Goal: Check status: Check status

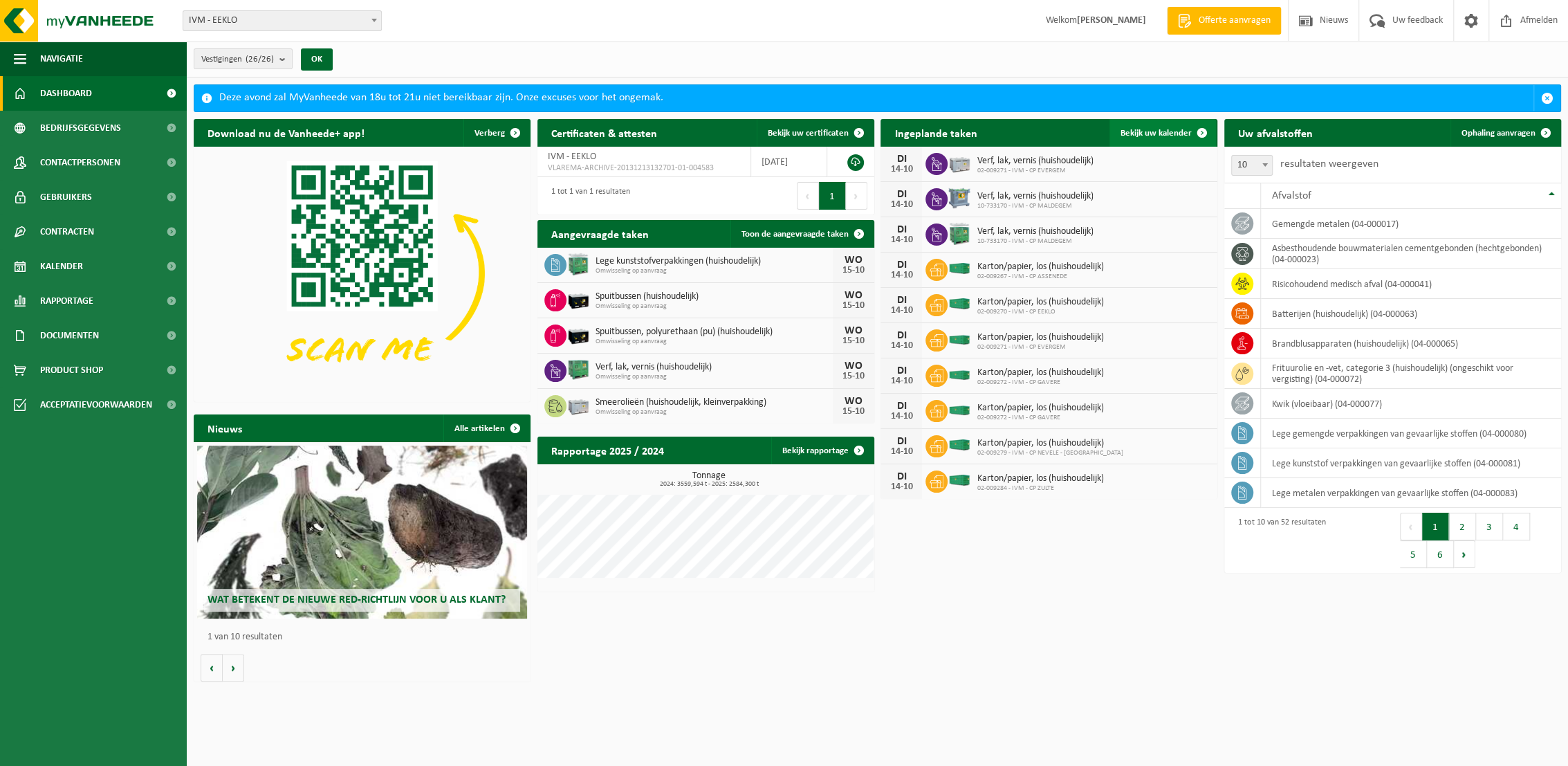
click at [1176, 132] on span "Bekijk uw kalender" at bounding box center [1157, 134] width 71 height 9
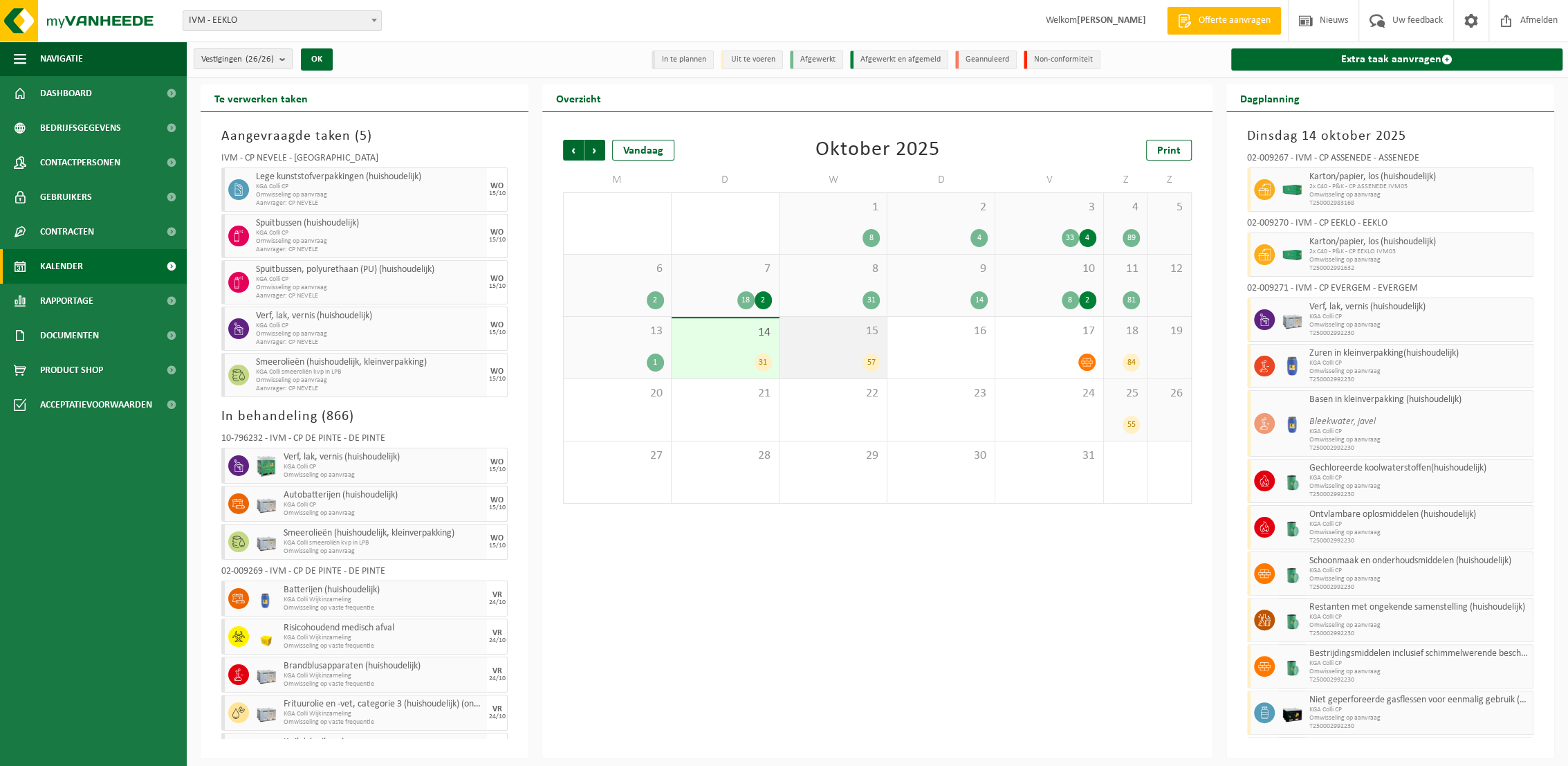
click at [826, 347] on div "15 57" at bounding box center [833, 347] width 107 height 61
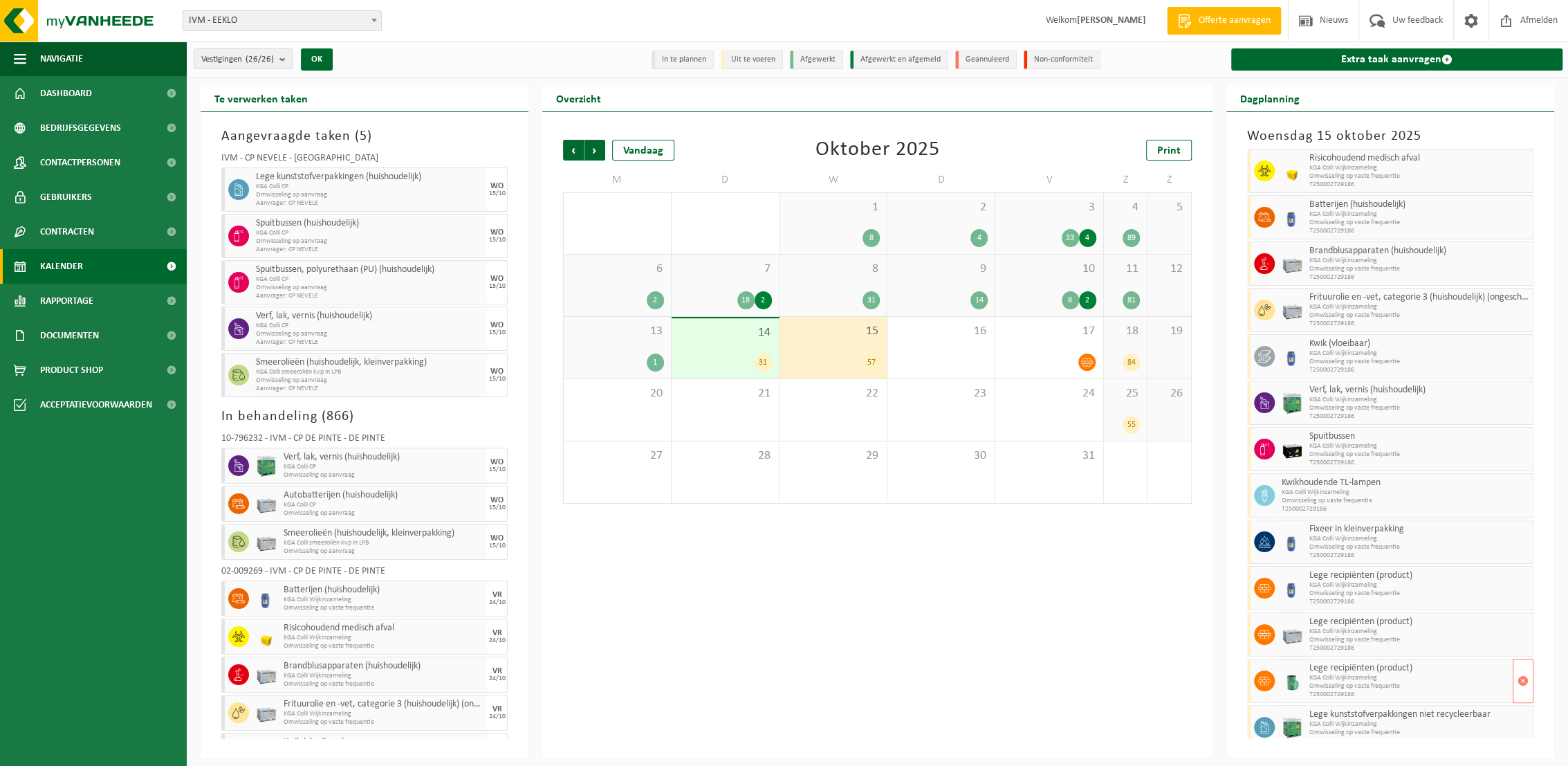
scroll to position [1371, 0]
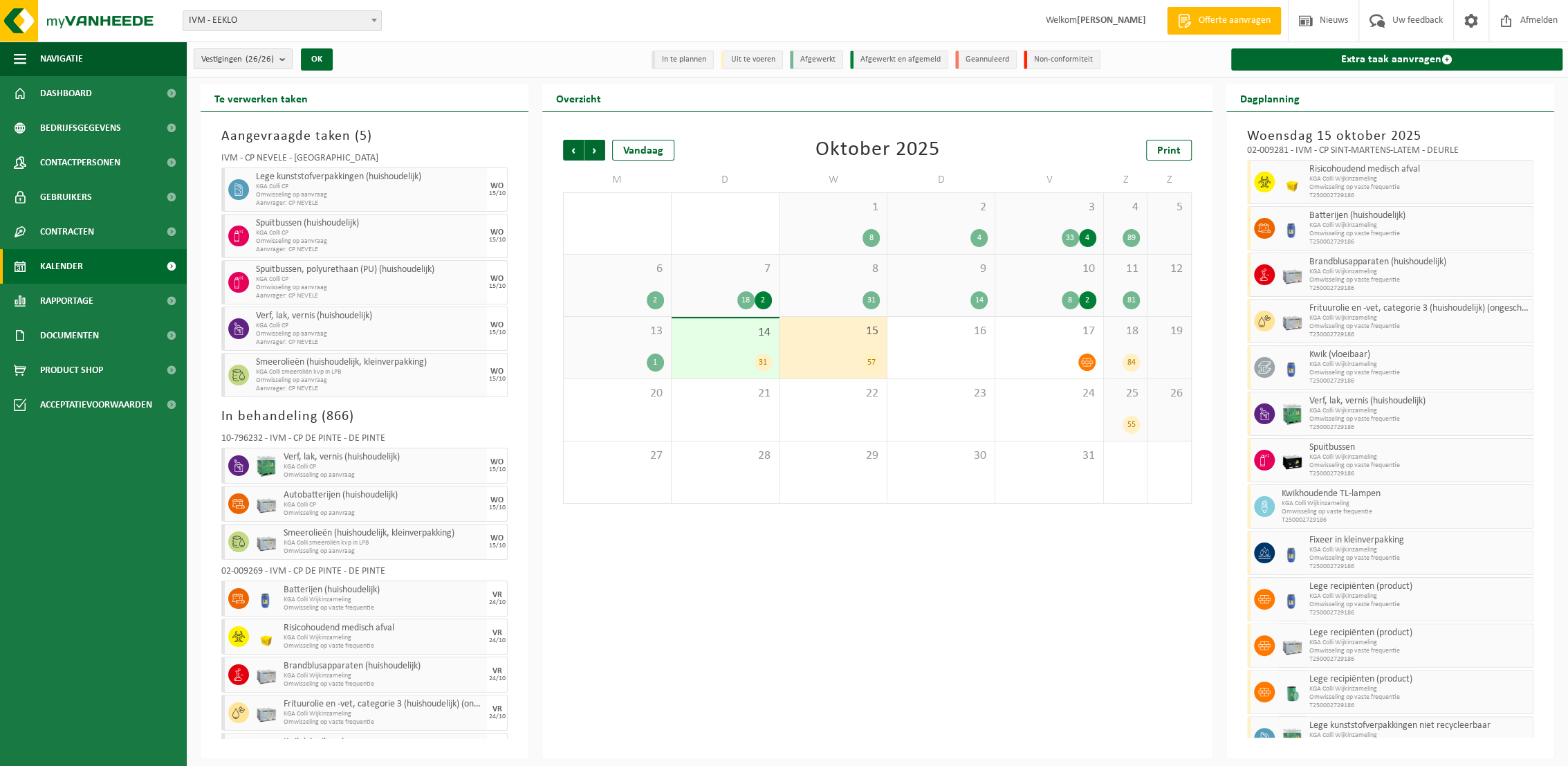
click at [1045, 215] on div "3 33 4" at bounding box center [1049, 223] width 107 height 61
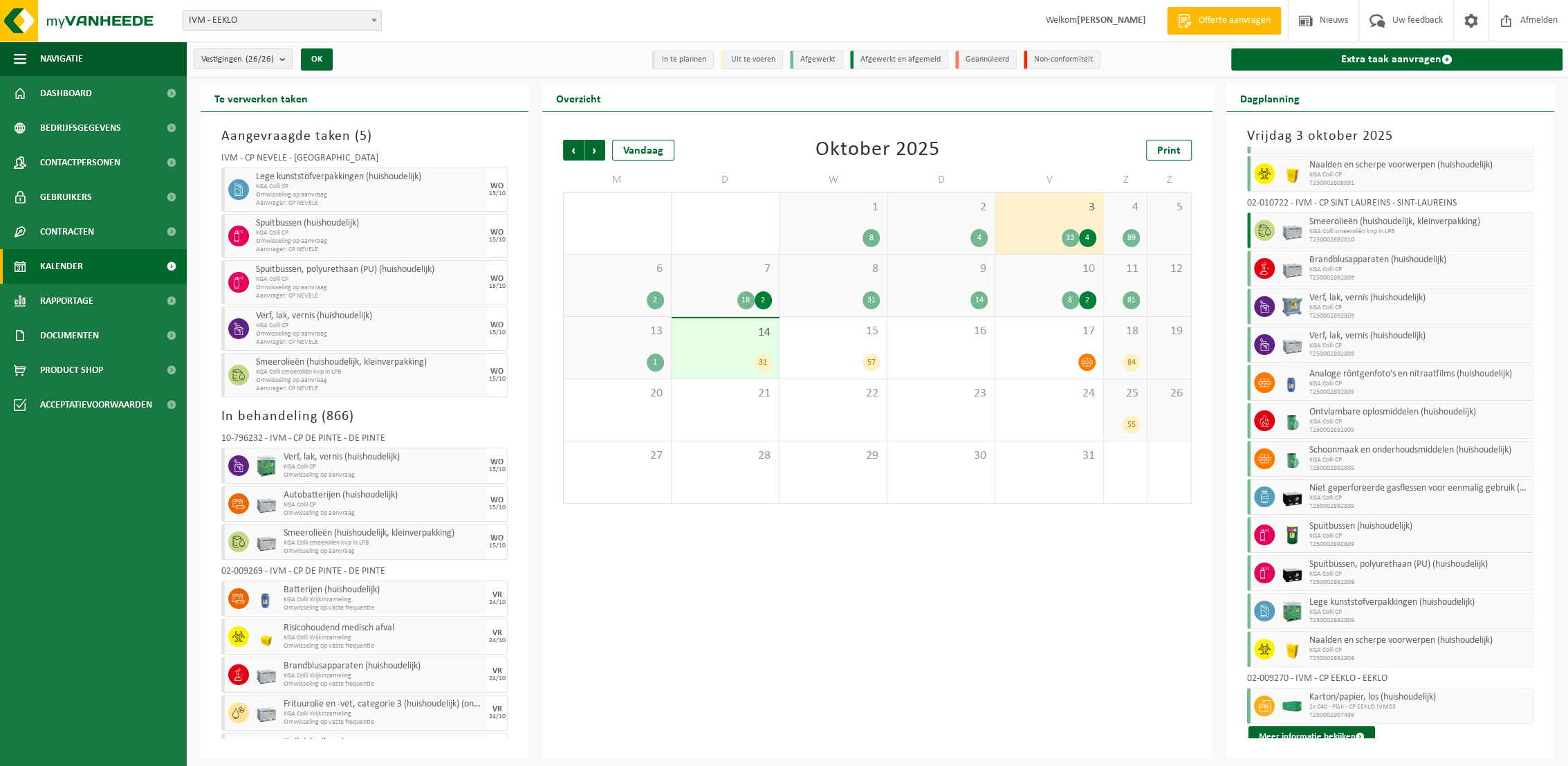
scroll to position [910, 0]
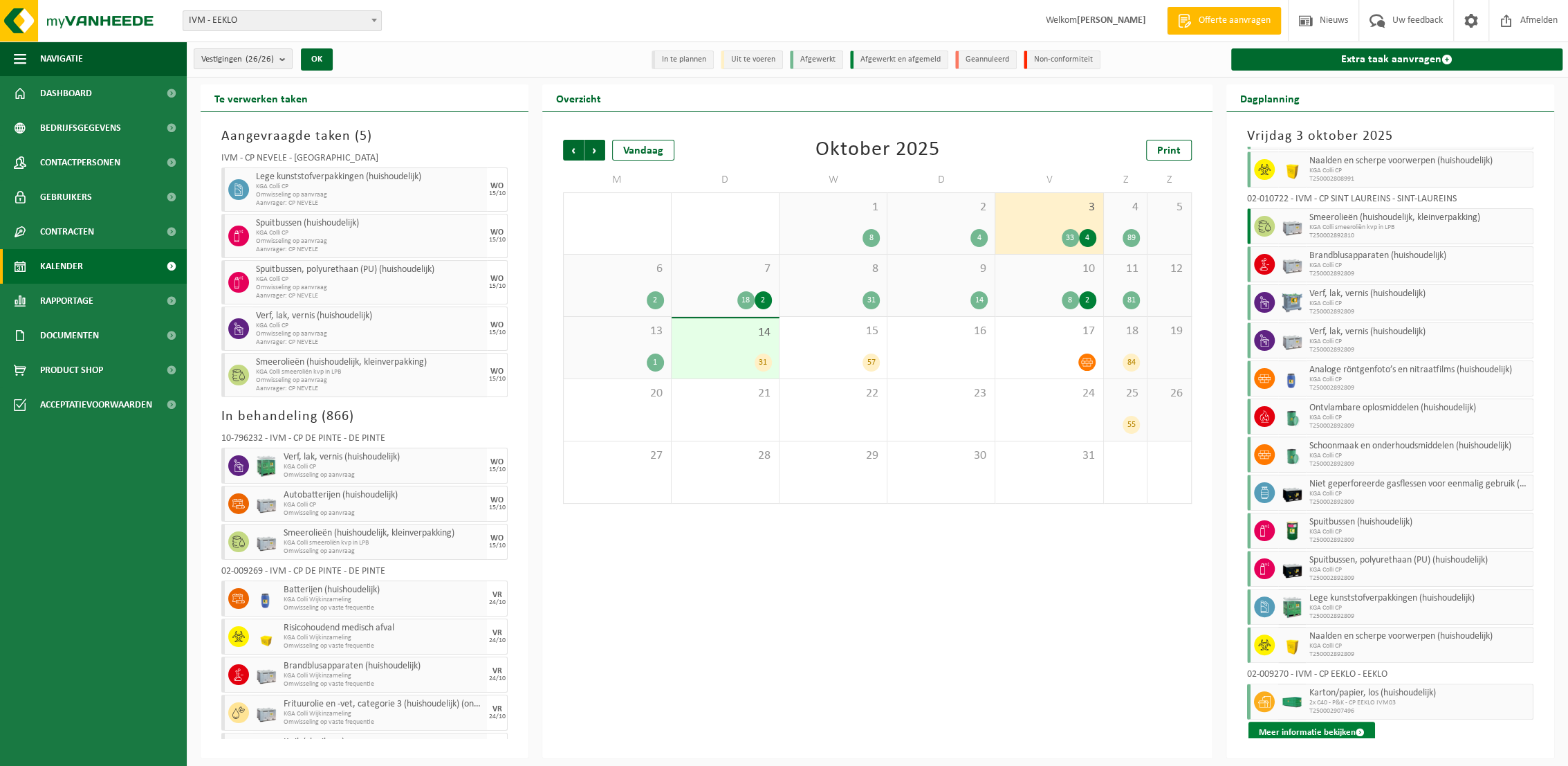
click at [1304, 726] on button "Meer informatie bekijken" at bounding box center [1312, 733] width 127 height 23
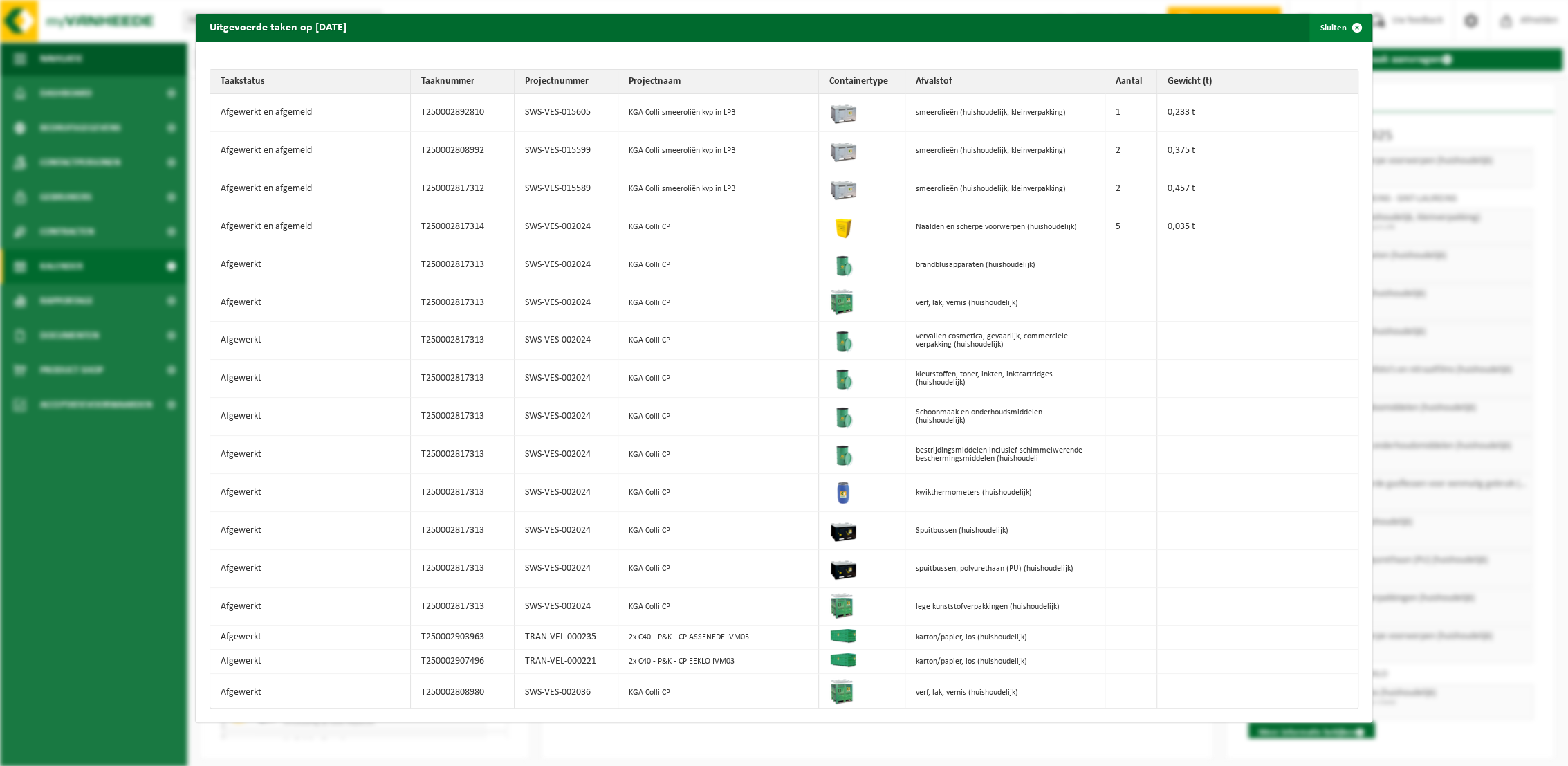
click at [1323, 29] on button "Sluiten" at bounding box center [1339, 27] width 61 height 27
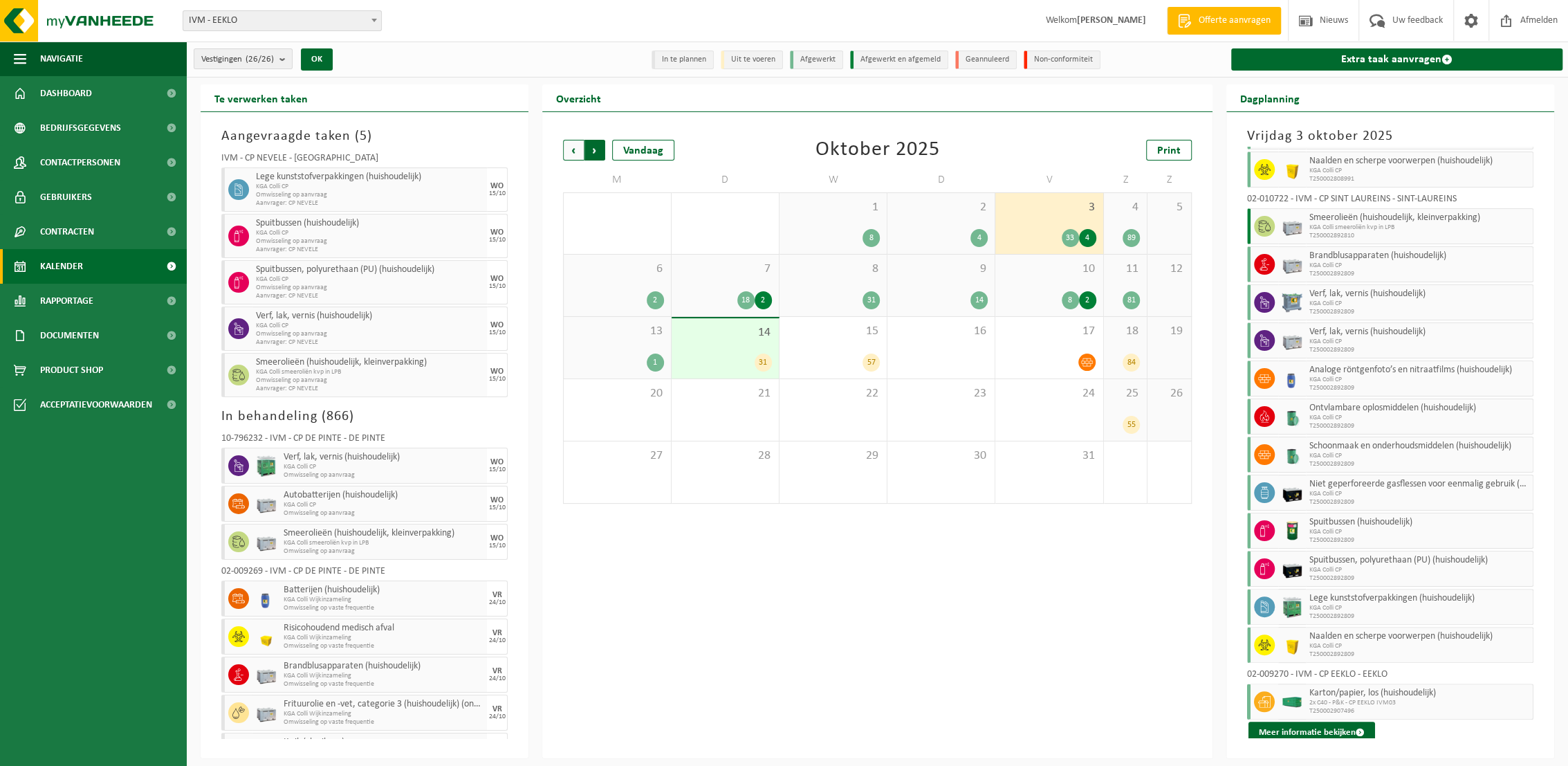
click at [572, 151] on span "Vorige" at bounding box center [574, 151] width 21 height 21
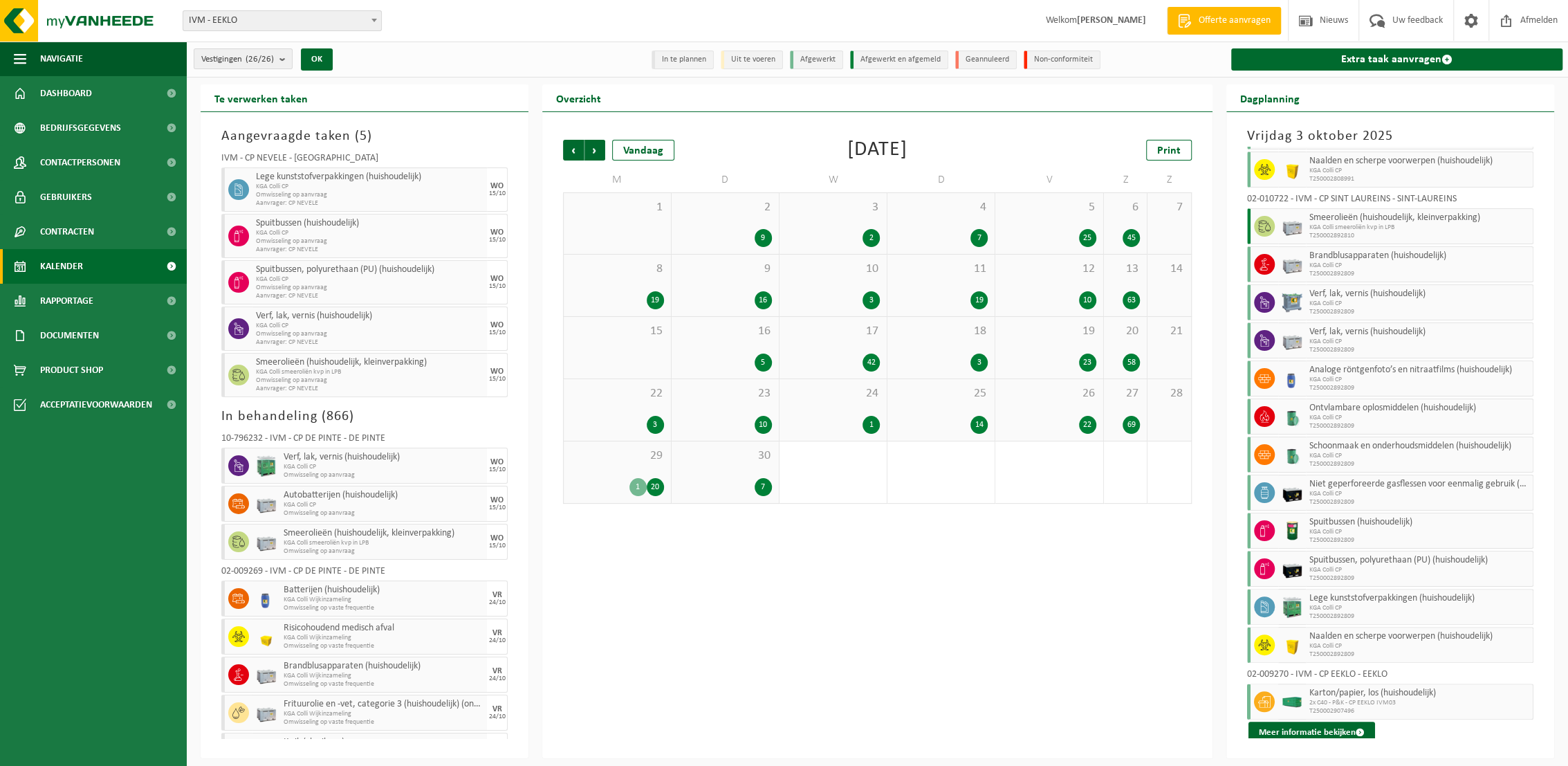
click at [613, 457] on span "29" at bounding box center [617, 456] width 93 height 15
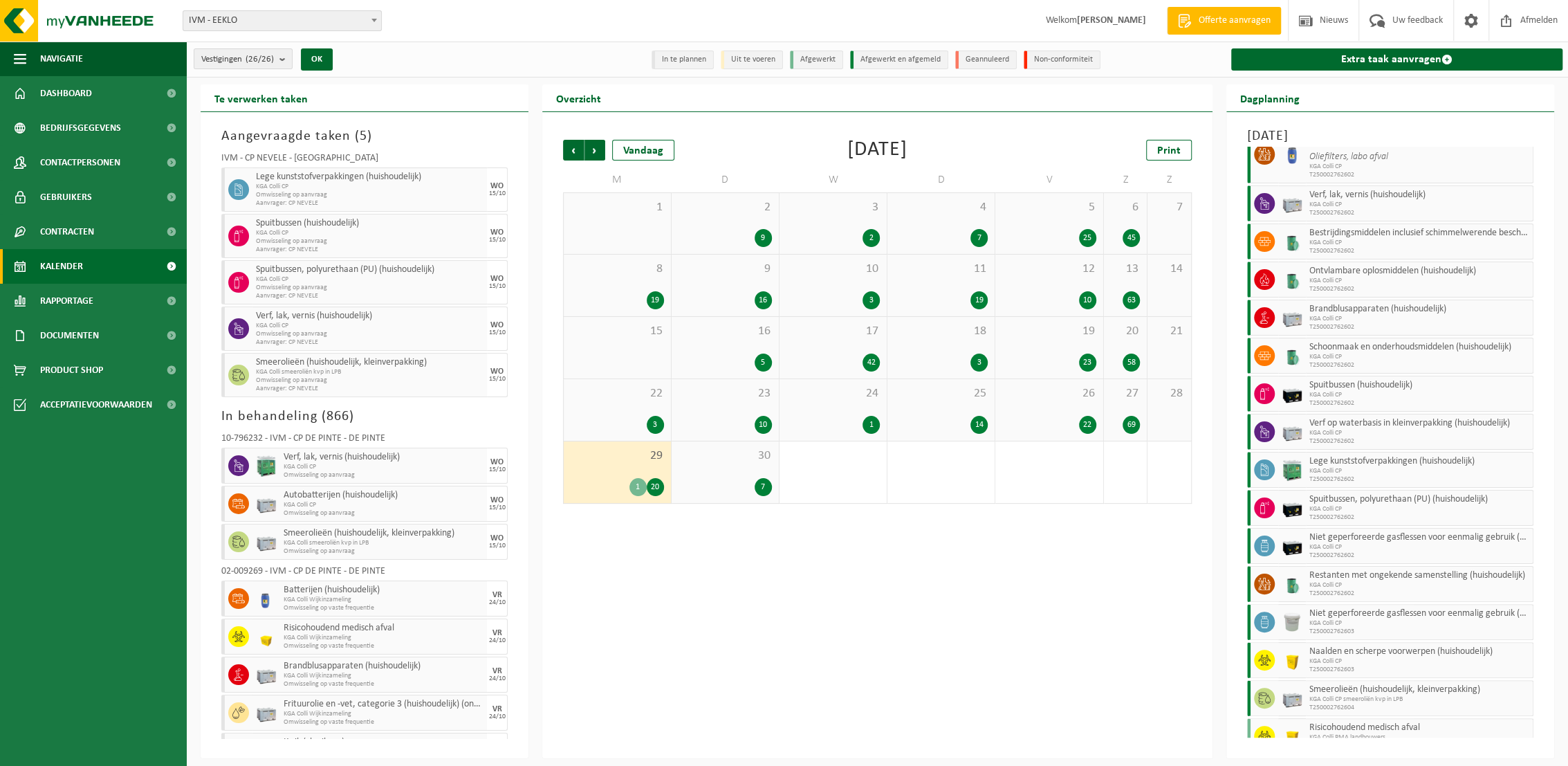
scroll to position [288, 0]
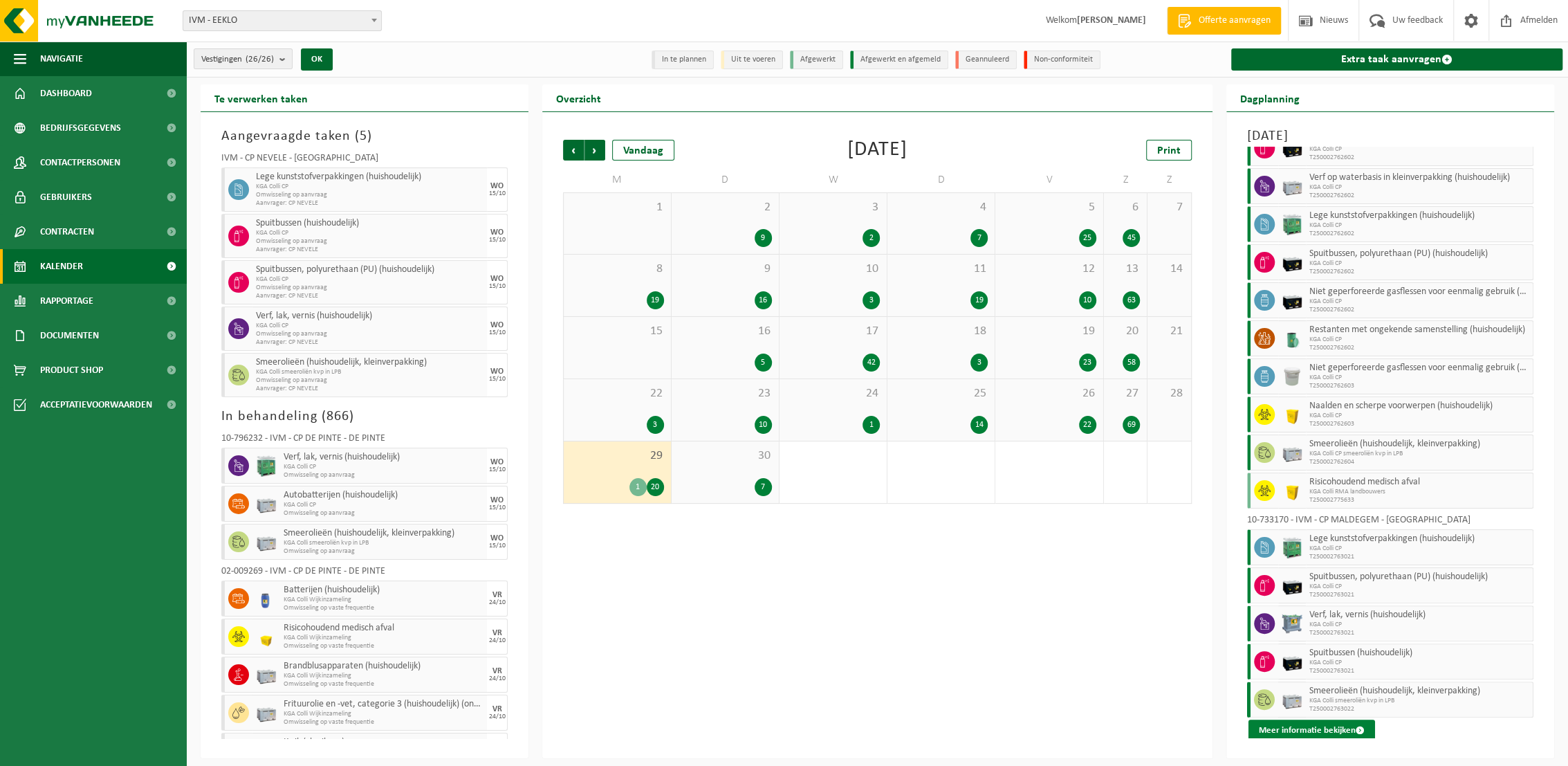
click at [1337, 729] on button "Meer informatie bekijken" at bounding box center [1312, 731] width 127 height 23
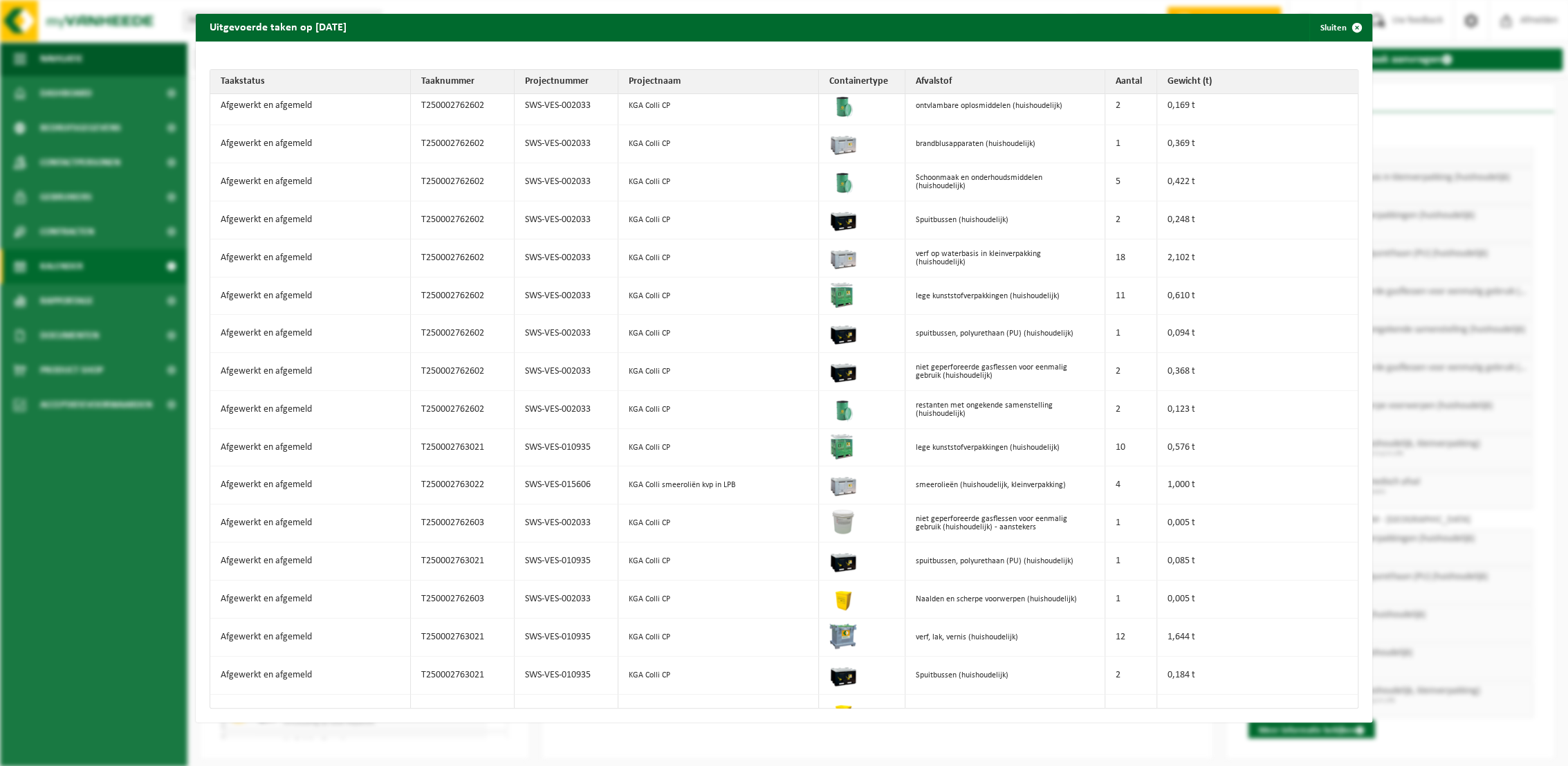
scroll to position [0, 0]
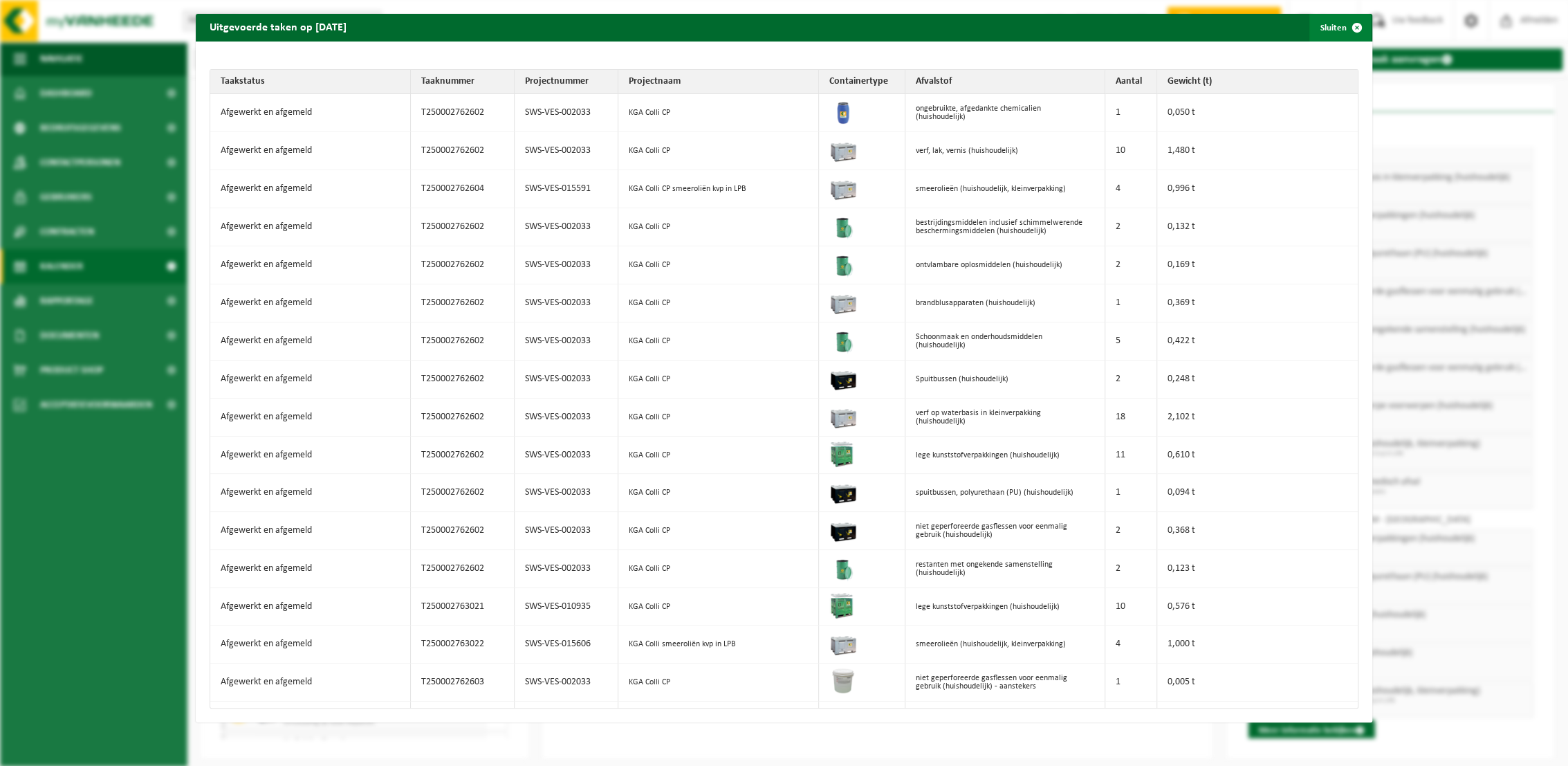
click at [1323, 24] on button "Sluiten" at bounding box center [1339, 27] width 61 height 27
